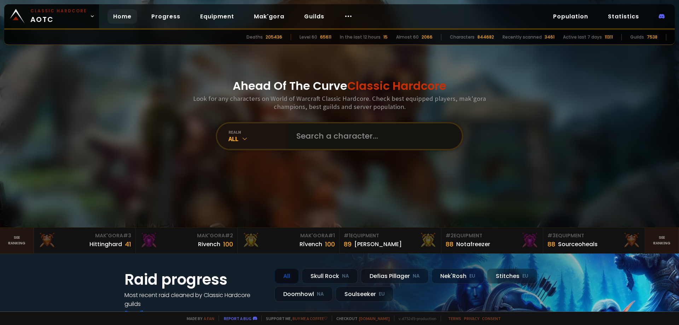
click at [322, 135] on input "text" at bounding box center [372, 135] width 161 height 25
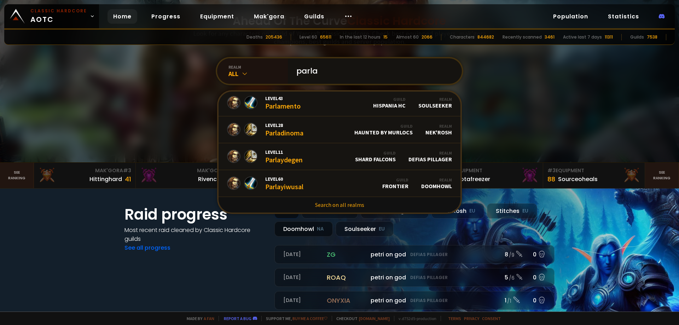
scroll to position [71, 0]
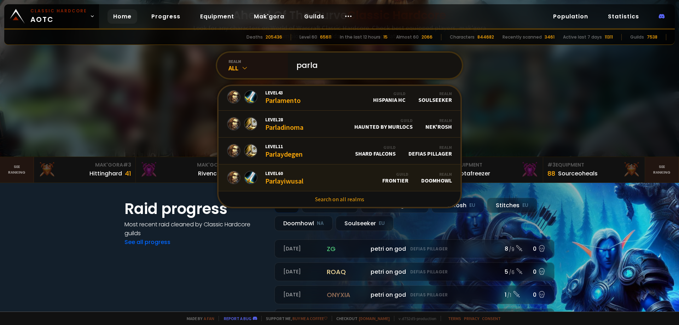
type input "parla"
click at [280, 183] on div "Level 60 Parlayiwusal" at bounding box center [284, 177] width 38 height 15
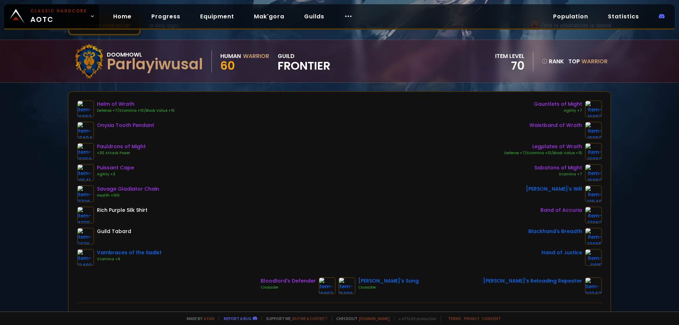
scroll to position [35, 0]
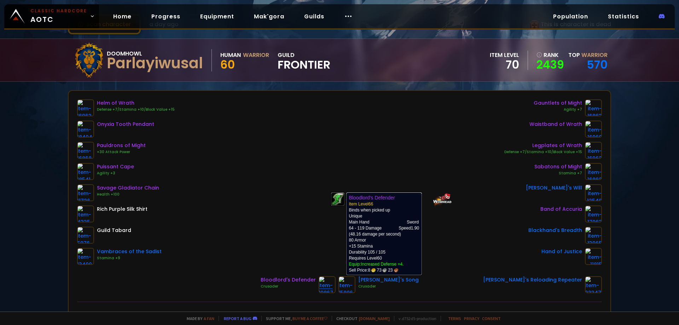
click at [333, 285] on img at bounding box center [326, 284] width 17 height 17
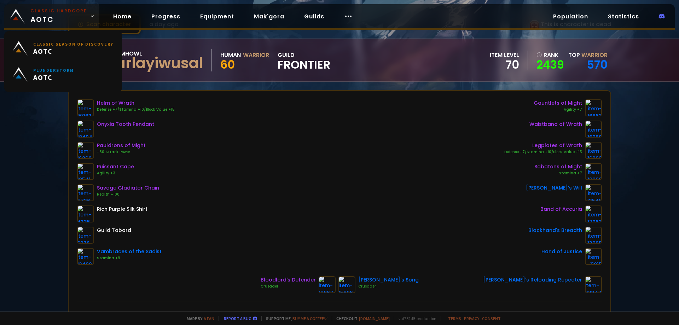
click at [60, 11] on small "Classic Hardcore" at bounding box center [58, 11] width 57 height 6
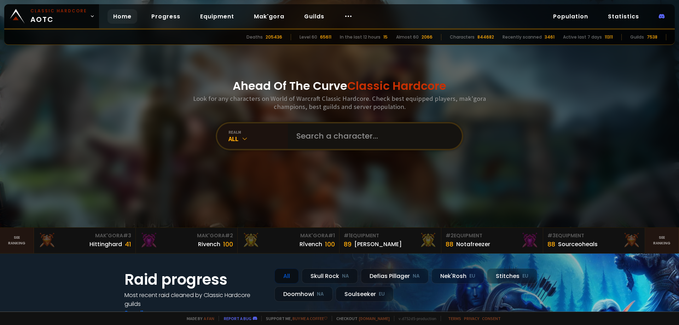
click at [300, 132] on input "text" at bounding box center [372, 135] width 161 height 25
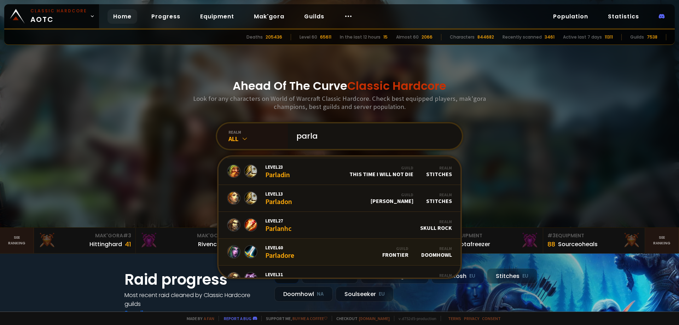
scroll to position [212, 0]
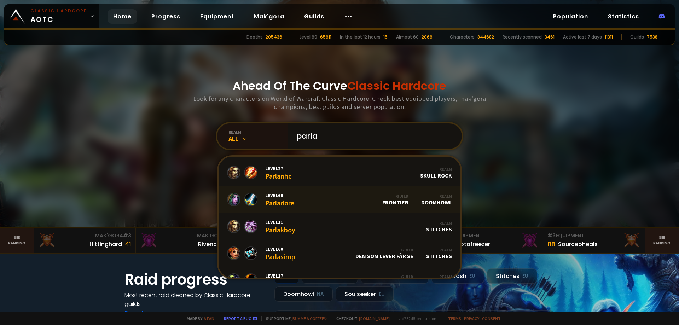
type input "parla"
click at [273, 201] on div "Level 60 Parladore" at bounding box center [279, 199] width 29 height 15
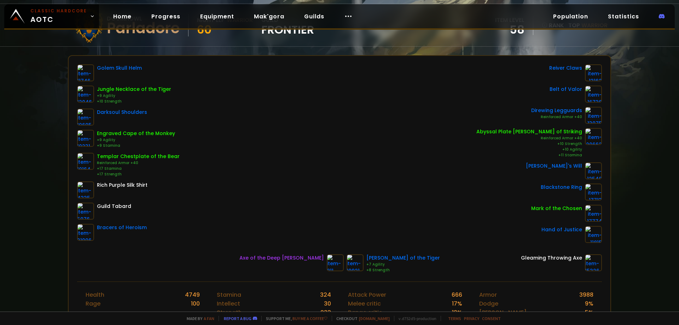
scroll to position [71, 0]
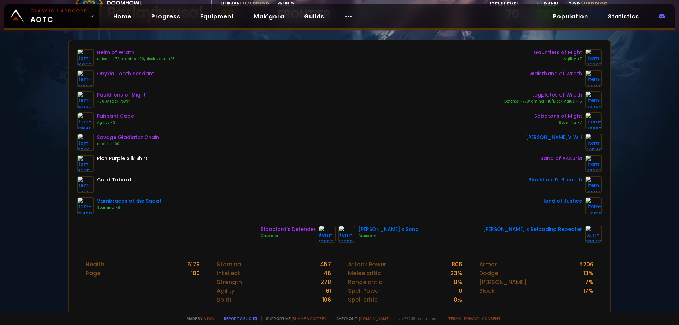
scroll to position [200, 0]
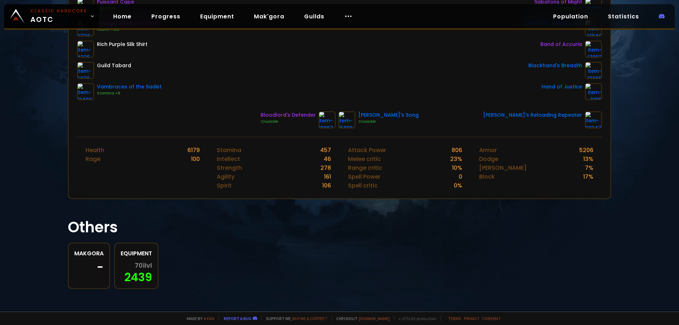
click at [291, 111] on div "Helm of Wrath Defense +7/Stamina +10/Block Value +15 Onyxia Tooth Pendant Pauld…" at bounding box center [340, 31] width 542 height 211
click at [306, 115] on div "Bloodlord's Defender" at bounding box center [288, 114] width 55 height 7
click at [335, 123] on img at bounding box center [326, 119] width 17 height 17
